Goal: Use online tool/utility: Utilize a website feature to perform a specific function

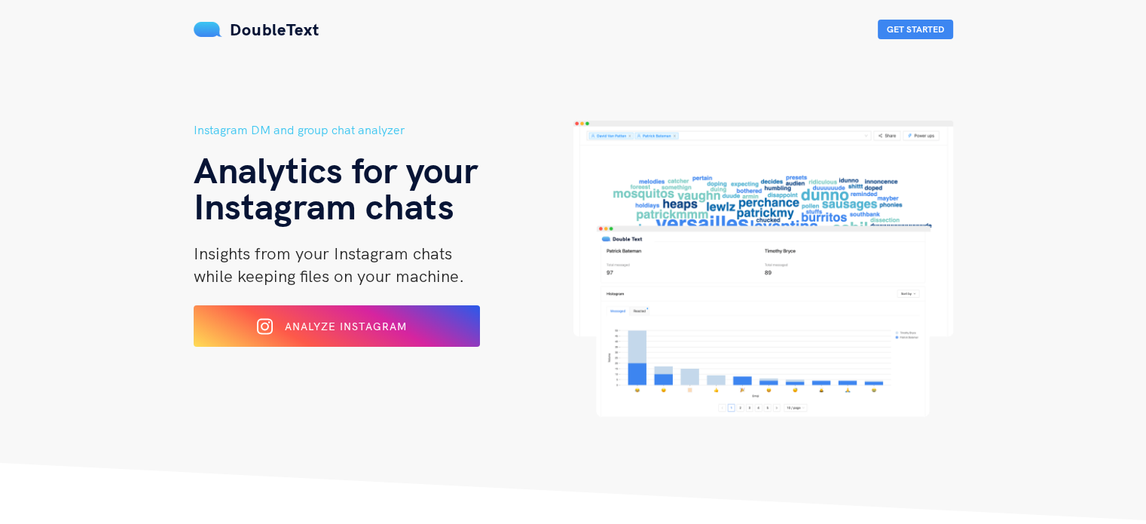
click at [373, 320] on span "Analyze Instagram" at bounding box center [346, 327] width 122 height 14
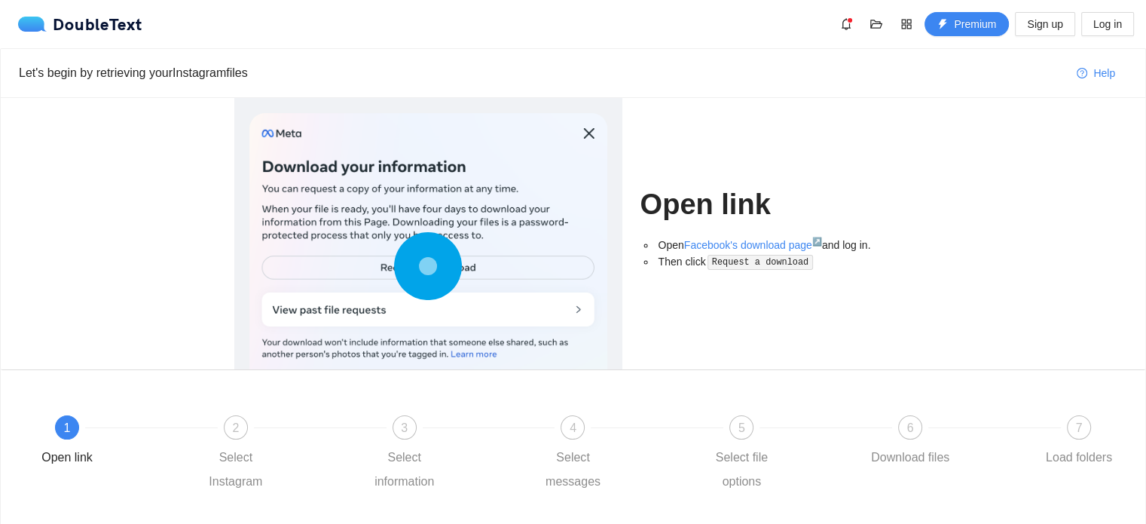
click at [400, 310] on div at bounding box center [428, 269] width 358 height 313
click at [421, 269] on circle at bounding box center [427, 265] width 13 height 13
click at [433, 252] on circle at bounding box center [428, 266] width 32 height 32
click at [481, 301] on div at bounding box center [428, 269] width 358 height 313
click at [742, 270] on div "Open Facebook's download page ↗ and log in. Then click Request a download" at bounding box center [777, 259] width 272 height 44
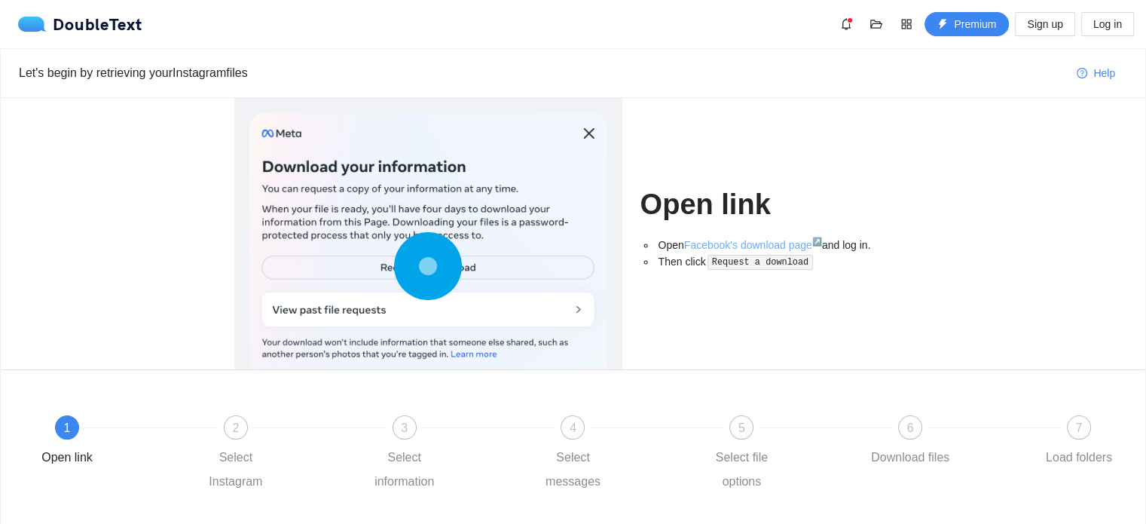
click at [742, 246] on link "Facebook's download page ↗" at bounding box center [753, 245] width 138 height 12
click at [242, 433] on div "2" at bounding box center [236, 427] width 24 height 24
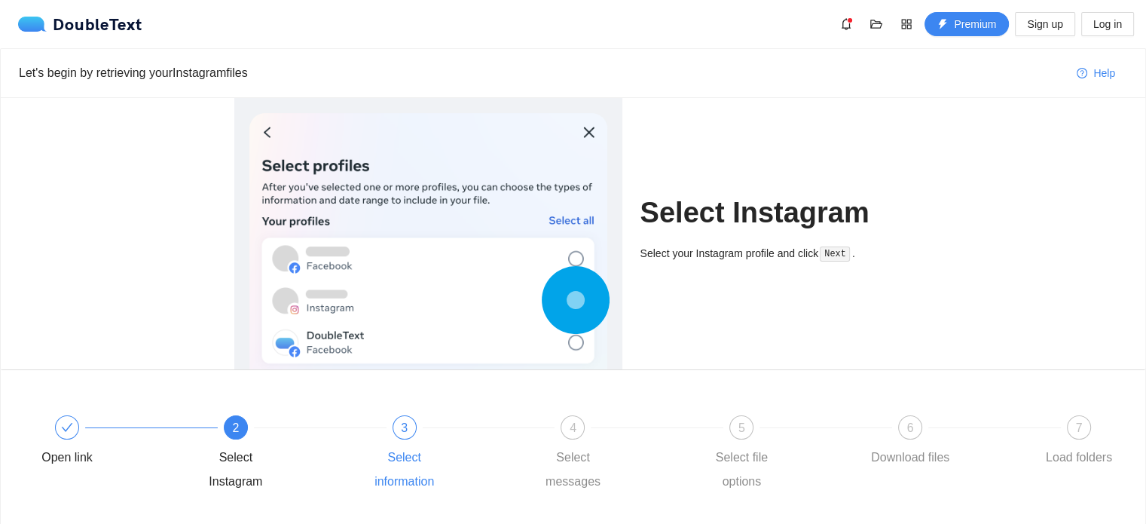
click at [404, 431] on span "3" at bounding box center [404, 427] width 7 height 13
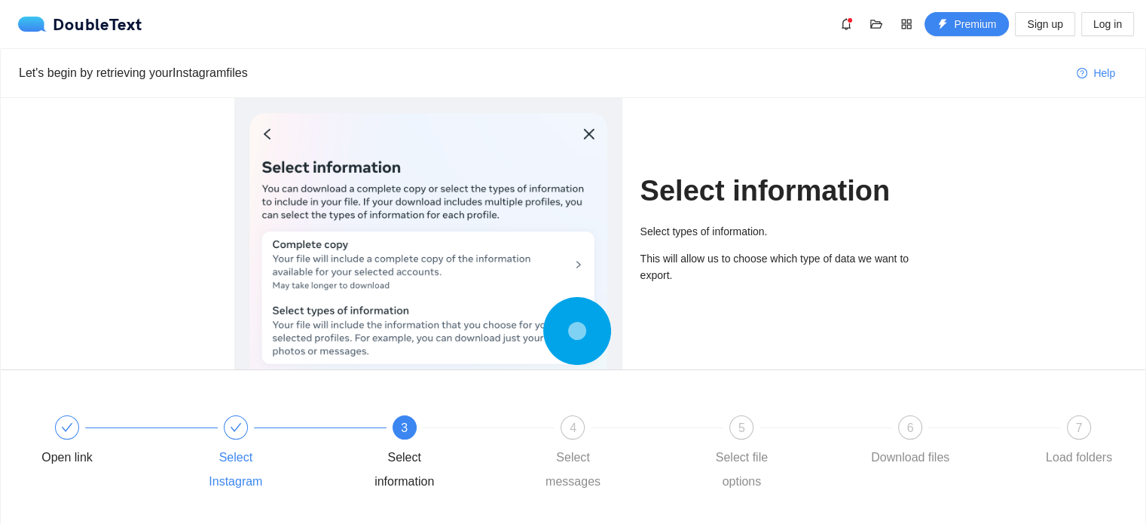
click at [251, 418] on div "Select Instagram" at bounding box center [276, 454] width 169 height 78
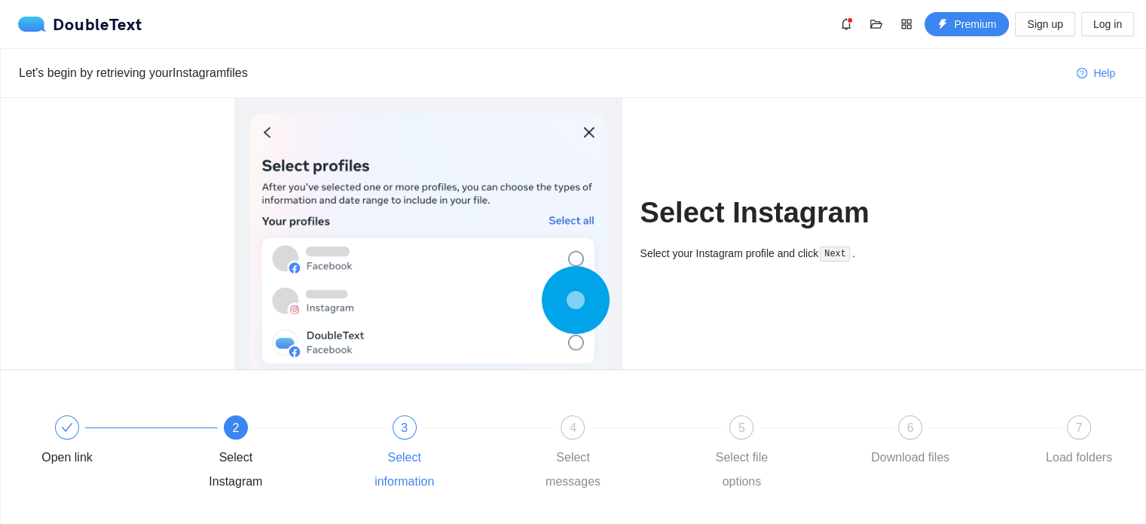
click at [403, 433] on span "3" at bounding box center [404, 427] width 7 height 13
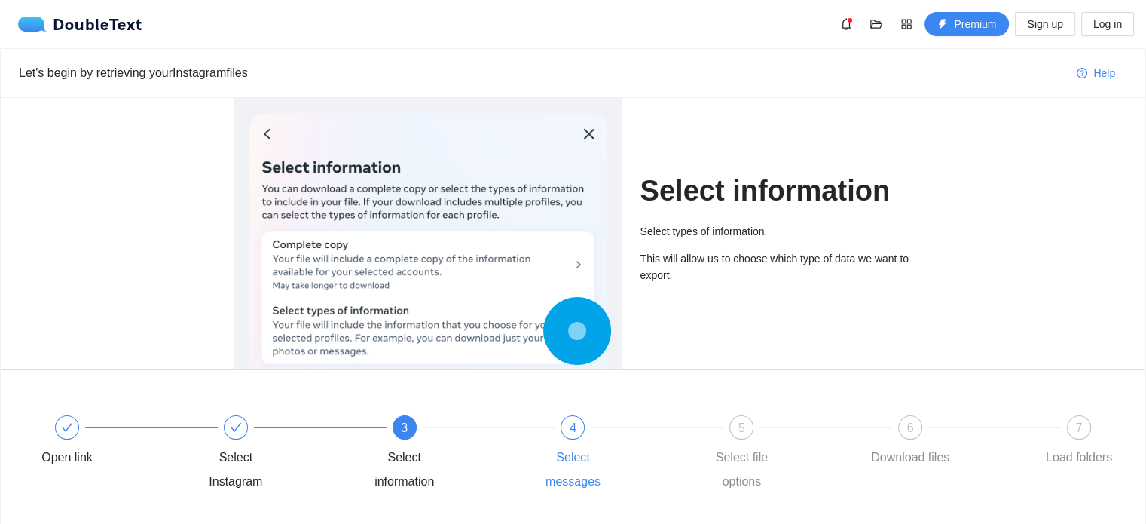
click at [583, 433] on div "4 Select messages" at bounding box center [613, 454] width 169 height 78
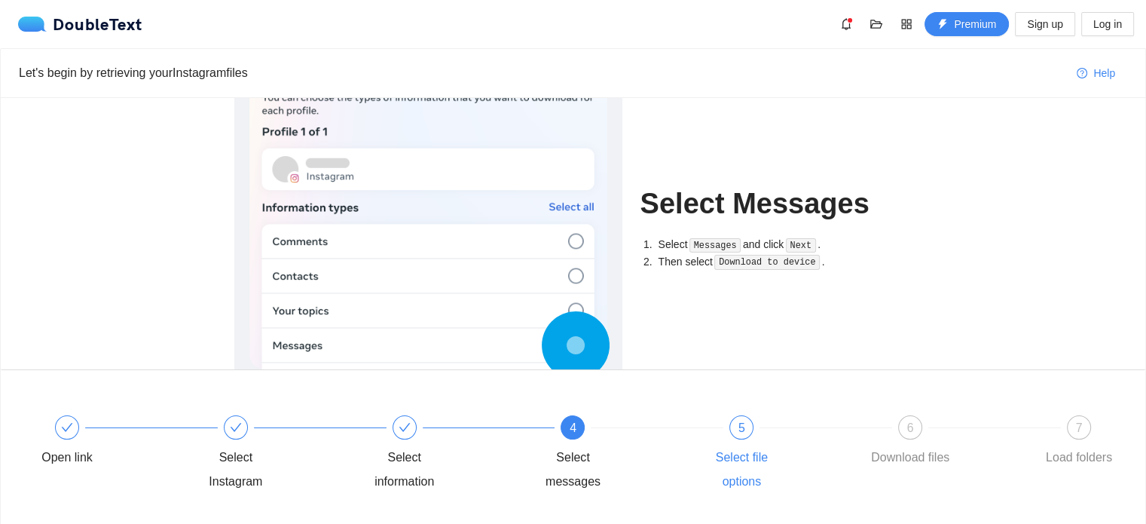
click at [729, 445] on div "Select file options" at bounding box center [741, 469] width 87 height 48
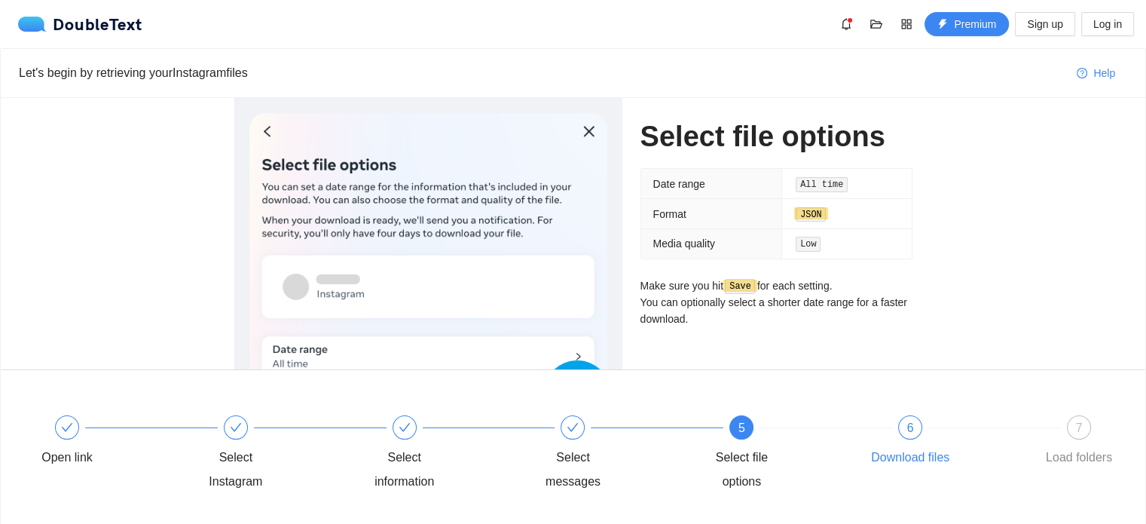
click at [924, 447] on div "Download files" at bounding box center [910, 457] width 78 height 24
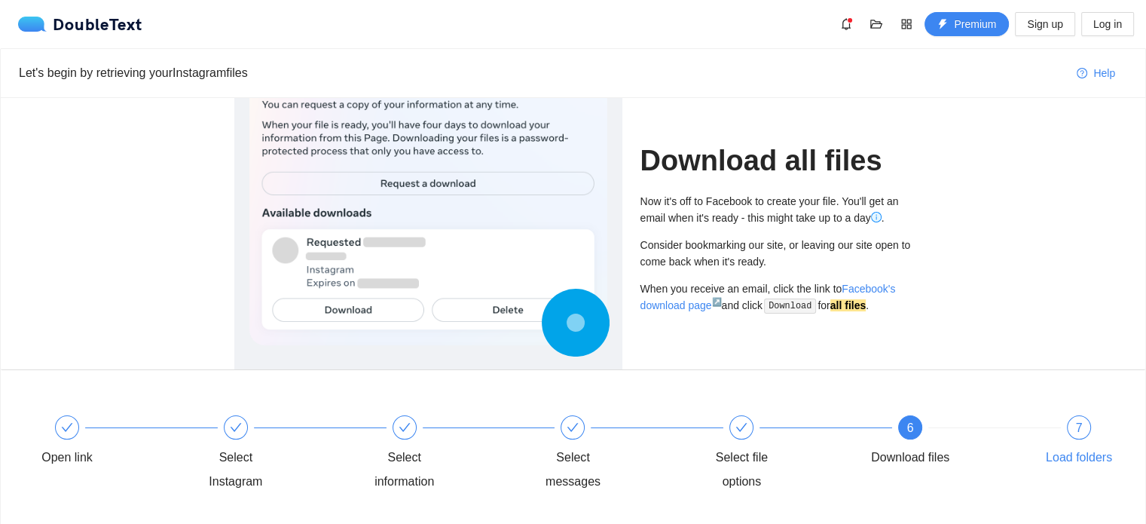
click at [1072, 430] on div "7" at bounding box center [1079, 427] width 24 height 24
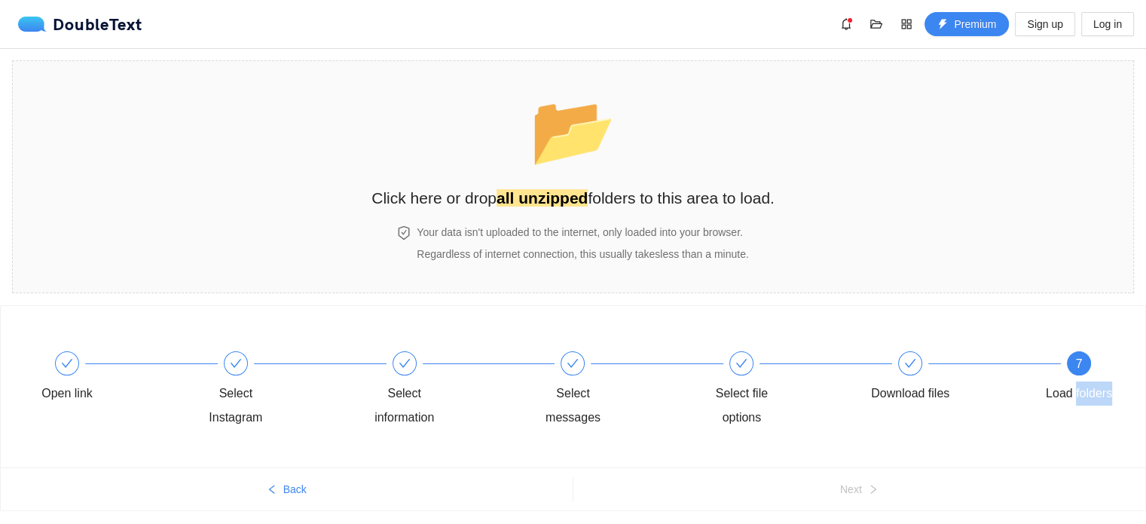
click at [1072, 430] on div "7 Load folders" at bounding box center [1078, 390] width 87 height 78
